Goal: Transaction & Acquisition: Purchase product/service

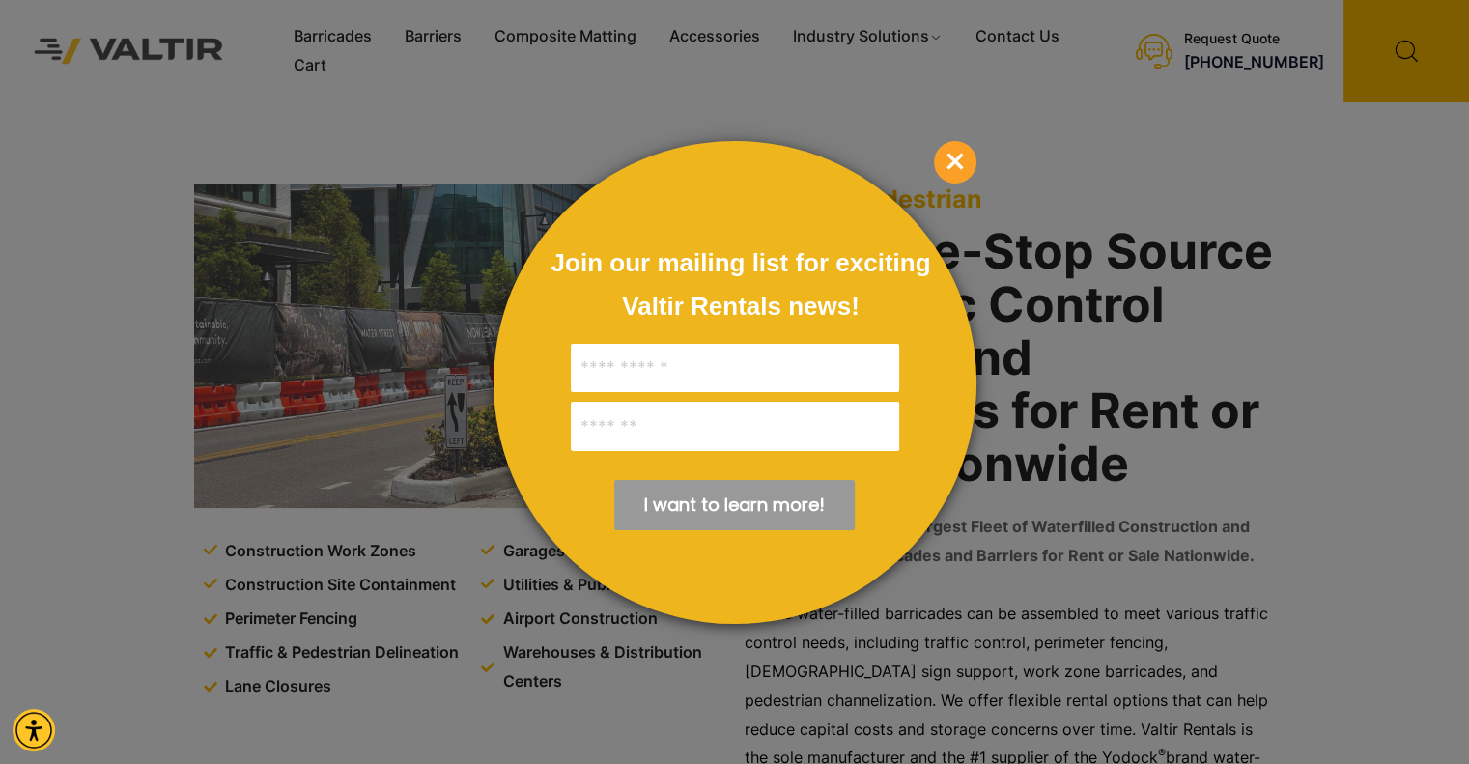
click at [958, 181] on span "×" at bounding box center [955, 162] width 42 height 42
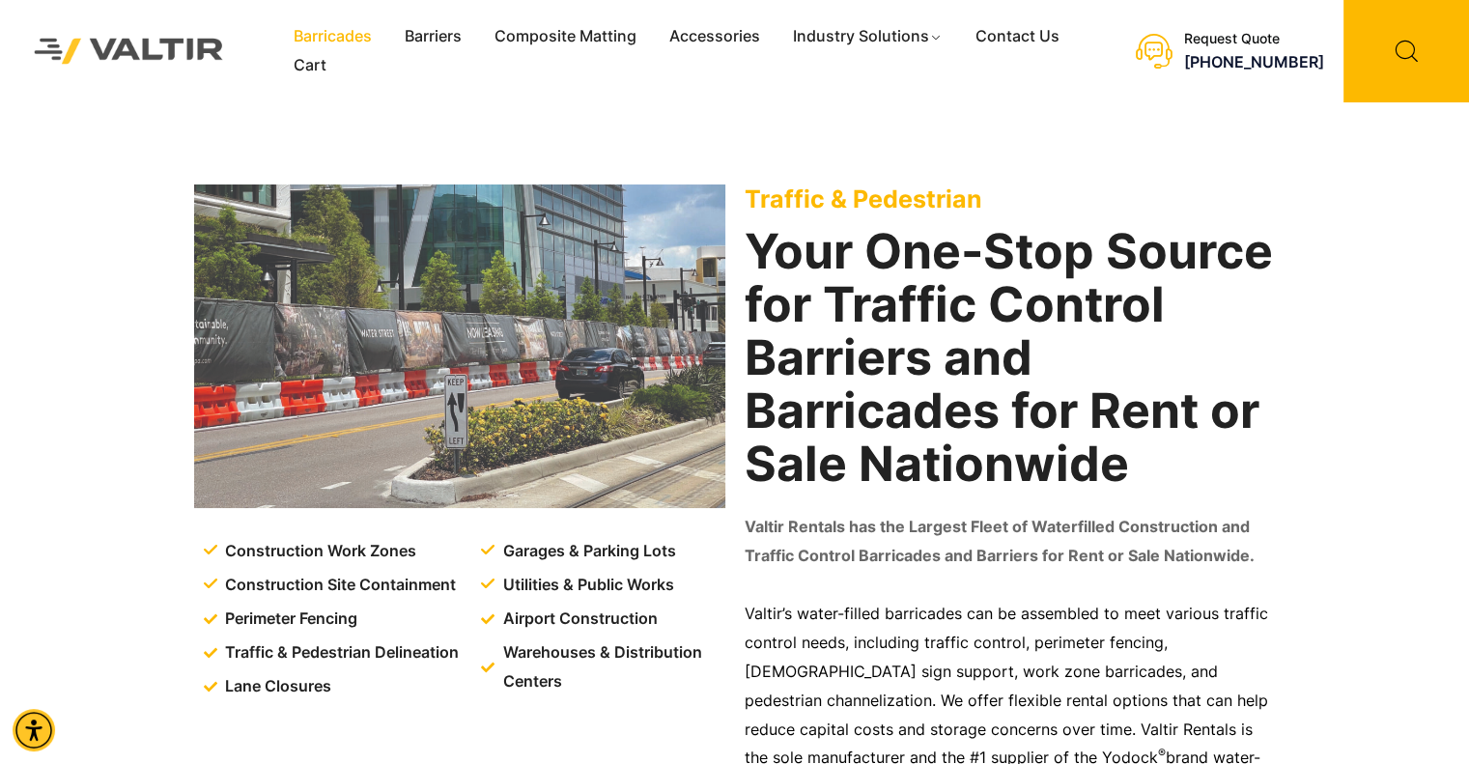
click at [326, 42] on link "Barricades" at bounding box center [332, 36] width 111 height 29
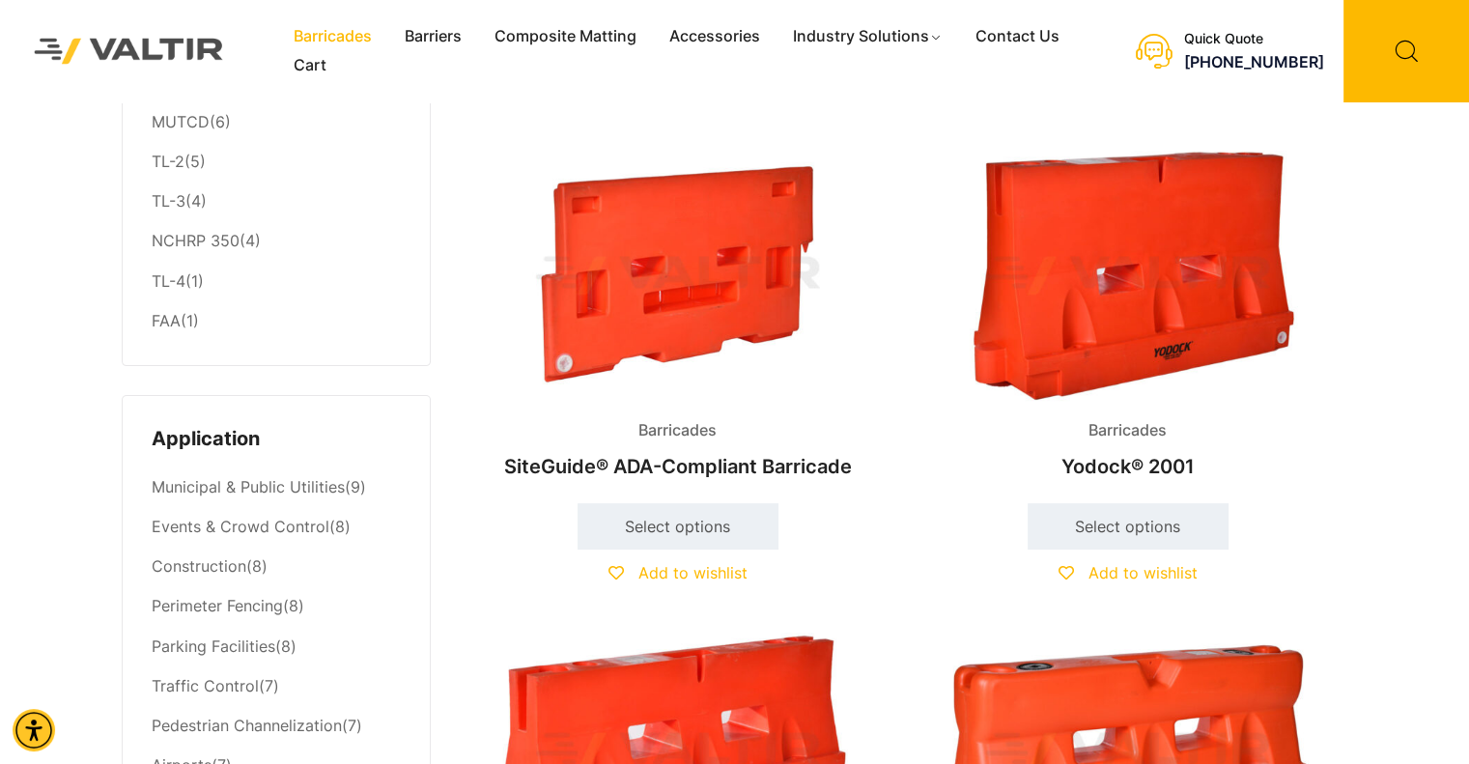
scroll to position [579, 0]
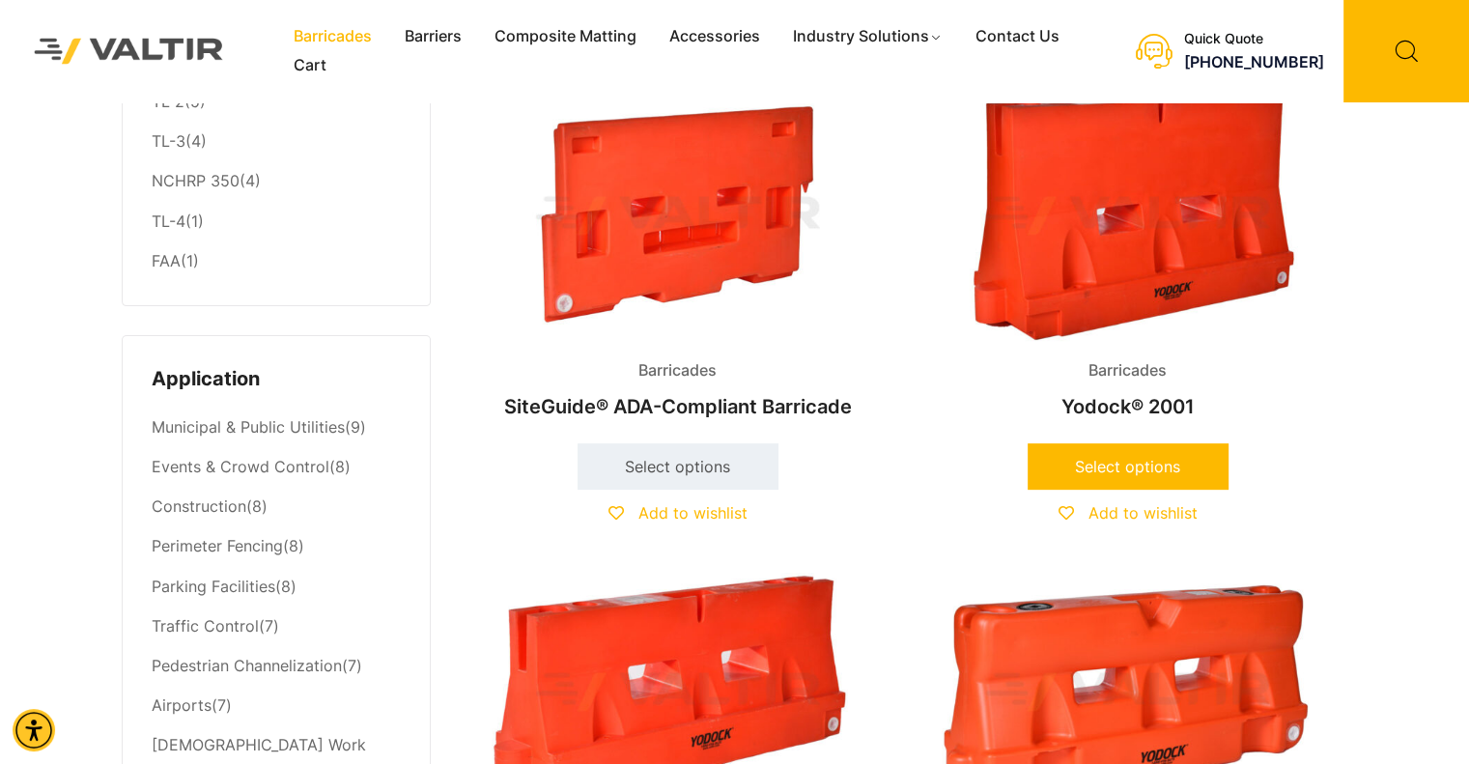
click at [1183, 462] on link "Select options" at bounding box center [1127, 466] width 201 height 46
